Goal: Task Accomplishment & Management: Manage account settings

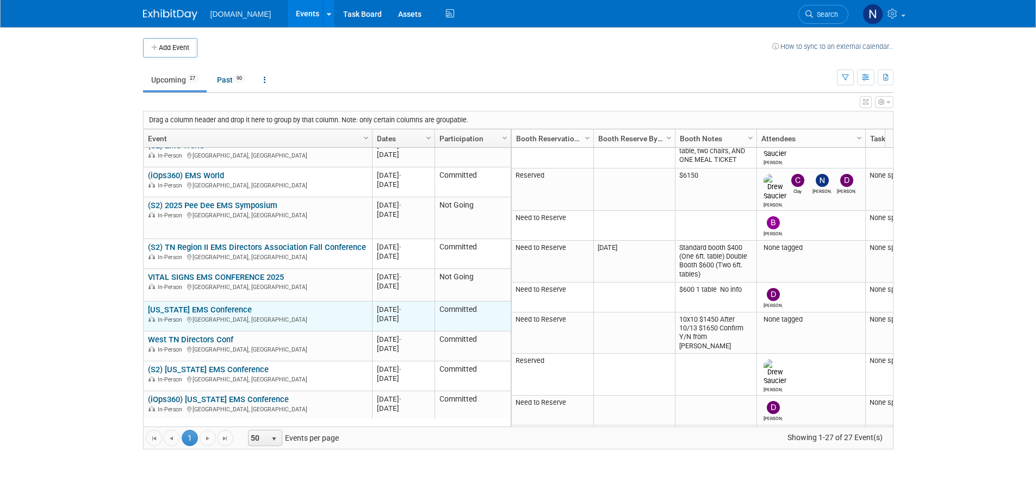
scroll to position [296, 0]
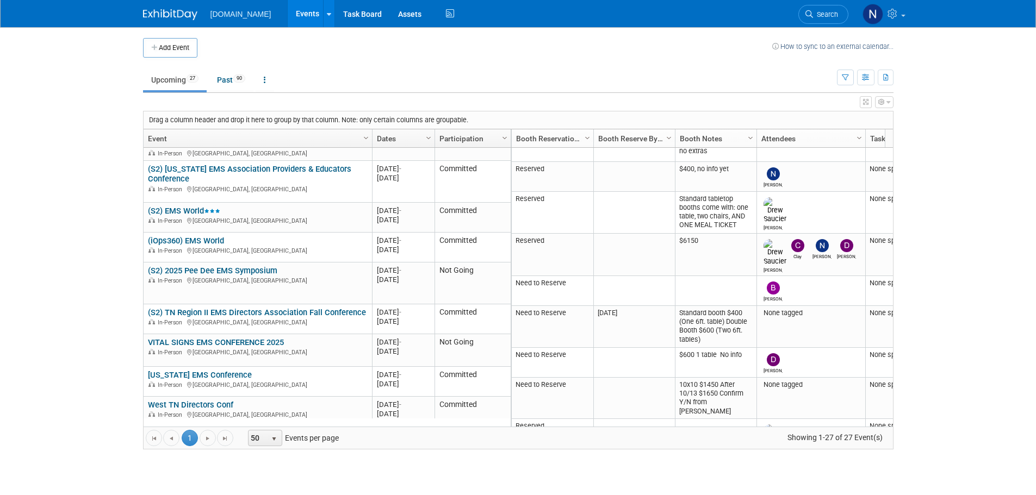
click at [212, 338] on link "VITAL SIGNS EMS CONFERENCE 2025" at bounding box center [216, 343] width 136 height 10
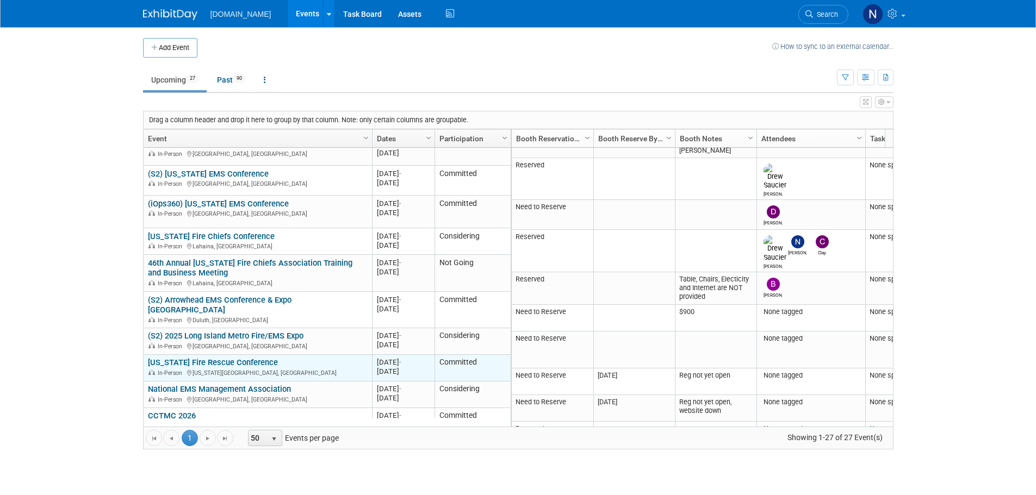
scroll to position [0, 0]
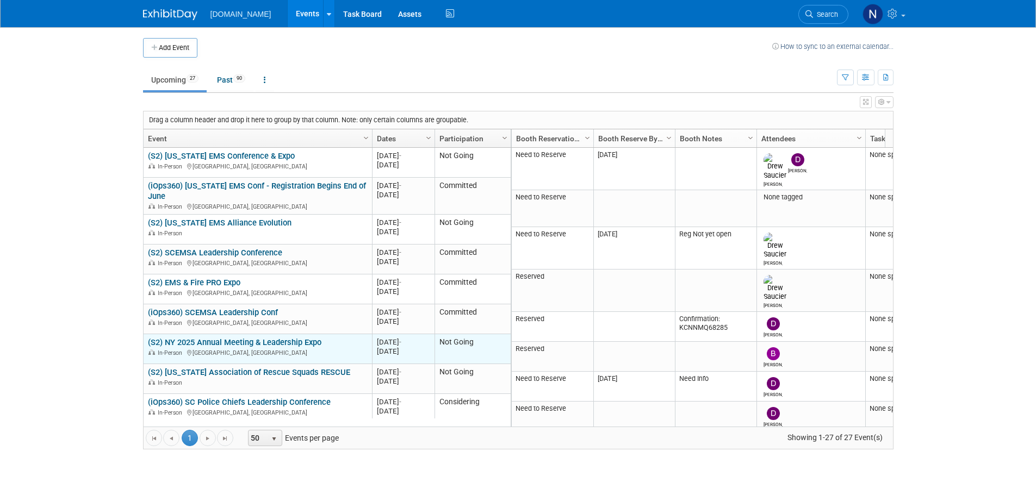
click at [248, 341] on link "(S2) NY 2025 Annual Meeting & Leadership Expo" at bounding box center [234, 343] width 173 height 10
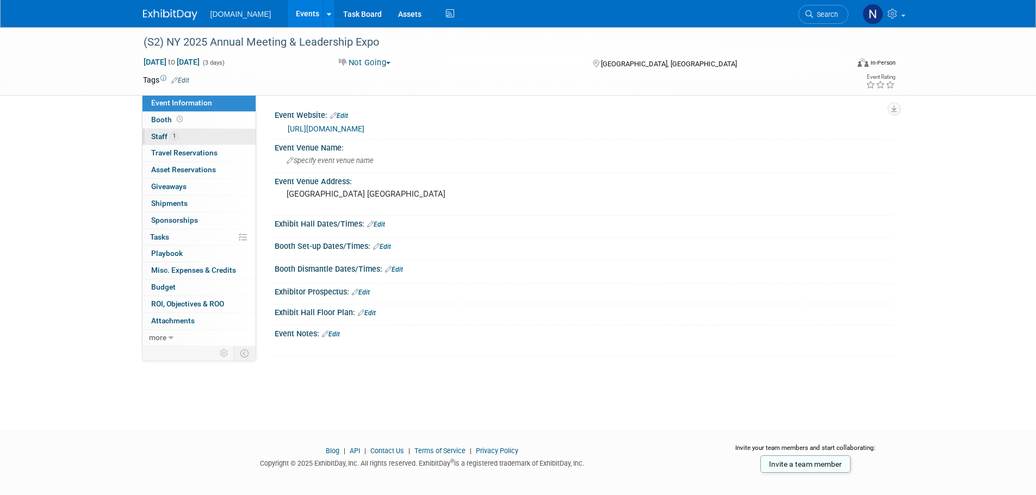
click at [197, 139] on link "1 Staff 1" at bounding box center [198, 137] width 113 height 16
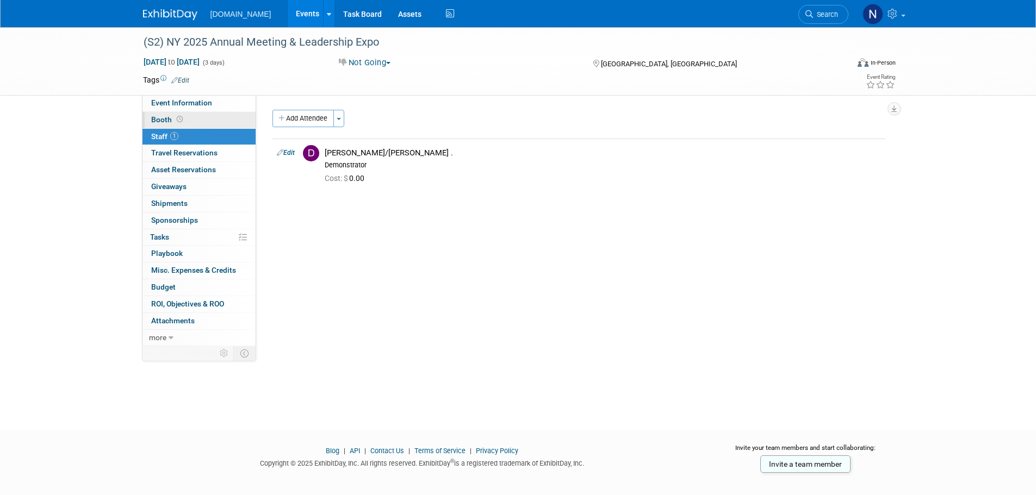
click at [211, 122] on link "Booth" at bounding box center [198, 120] width 113 height 16
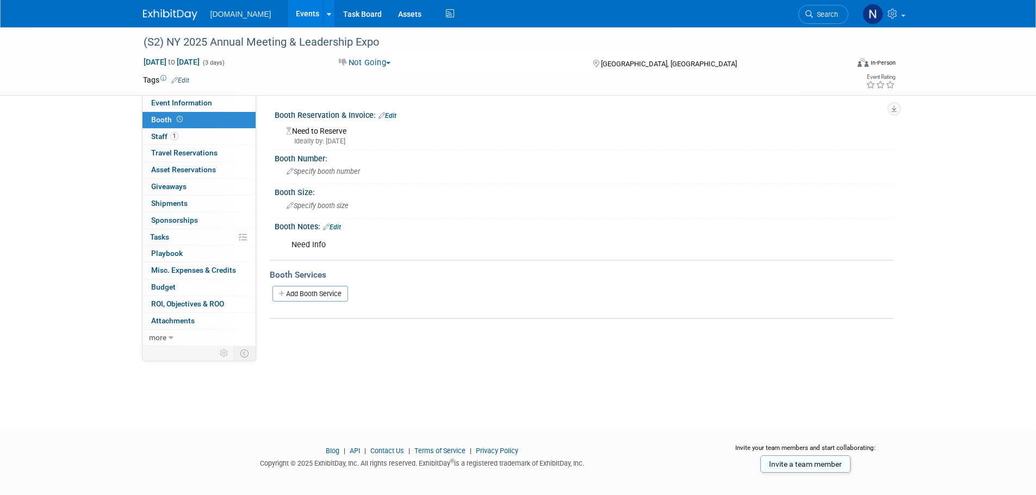
click at [374, 61] on button "Not Going" at bounding box center [365, 62] width 60 height 11
click at [382, 77] on link "Committed" at bounding box center [378, 80] width 86 height 15
drag, startPoint x: 332, startPoint y: 133, endPoint x: 370, endPoint y: 132, distance: 38.1
click at [333, 133] on div "Need to Reserve Ideally by: Thu. Mar 6, 2025" at bounding box center [584, 134] width 602 height 23
click at [391, 117] on link "Edit" at bounding box center [387, 116] width 18 height 8
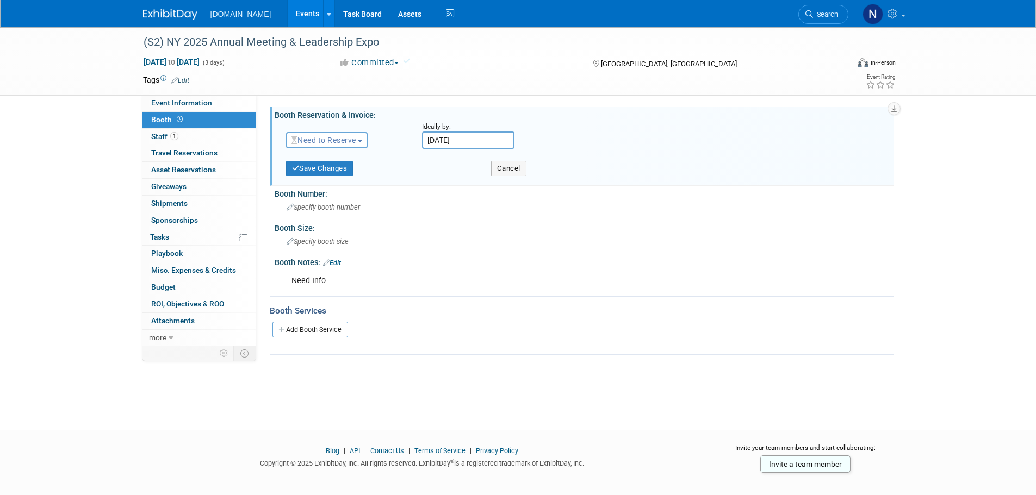
click at [341, 140] on span "Need to Reserve" at bounding box center [323, 140] width 65 height 9
drag, startPoint x: 341, startPoint y: 169, endPoint x: 351, endPoint y: 174, distance: 10.7
click at [341, 169] on link "Reserved" at bounding box center [344, 173] width 116 height 15
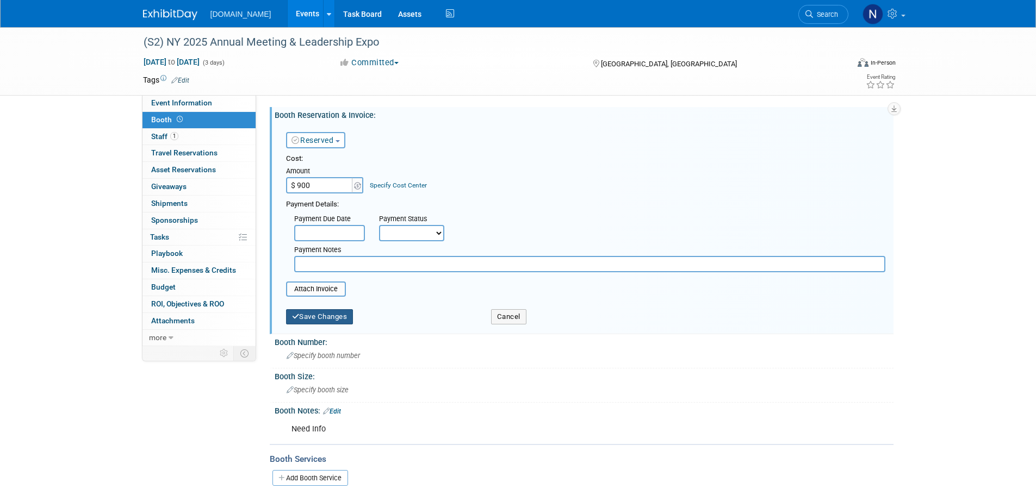
type input "$ 900.00"
click at [342, 318] on button "Save Changes" at bounding box center [319, 316] width 67 height 15
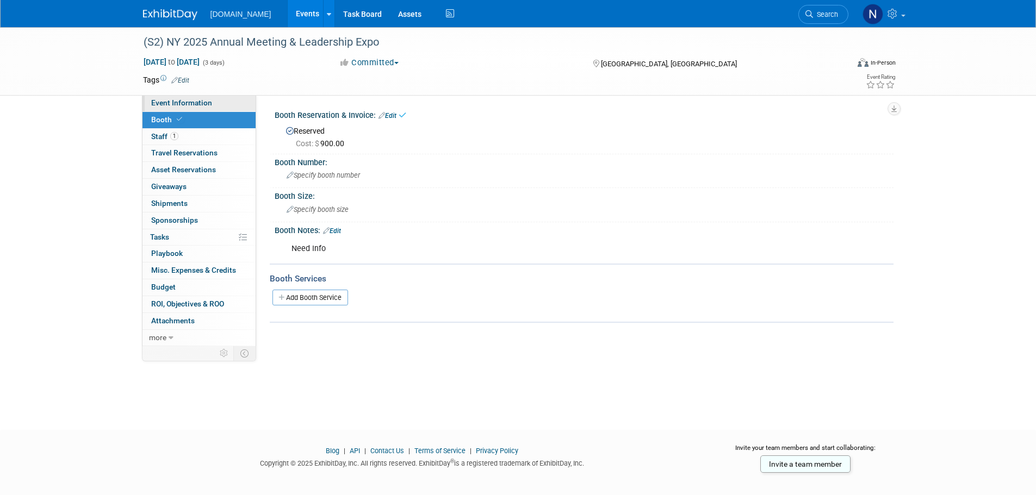
click at [208, 103] on span "Event Information" at bounding box center [181, 102] width 61 height 9
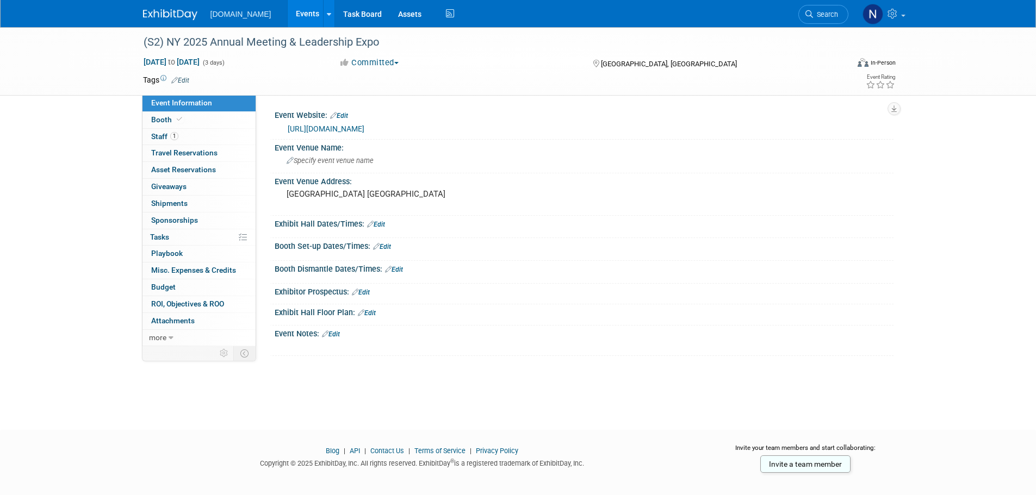
click at [353, 131] on link "https://www.afdsny.org/attendee_information.php" at bounding box center [326, 128] width 77 height 9
click at [364, 128] on link "https://www.afdsny.org/attendee_information.php" at bounding box center [326, 128] width 77 height 9
